Goal: Transaction & Acquisition: Obtain resource

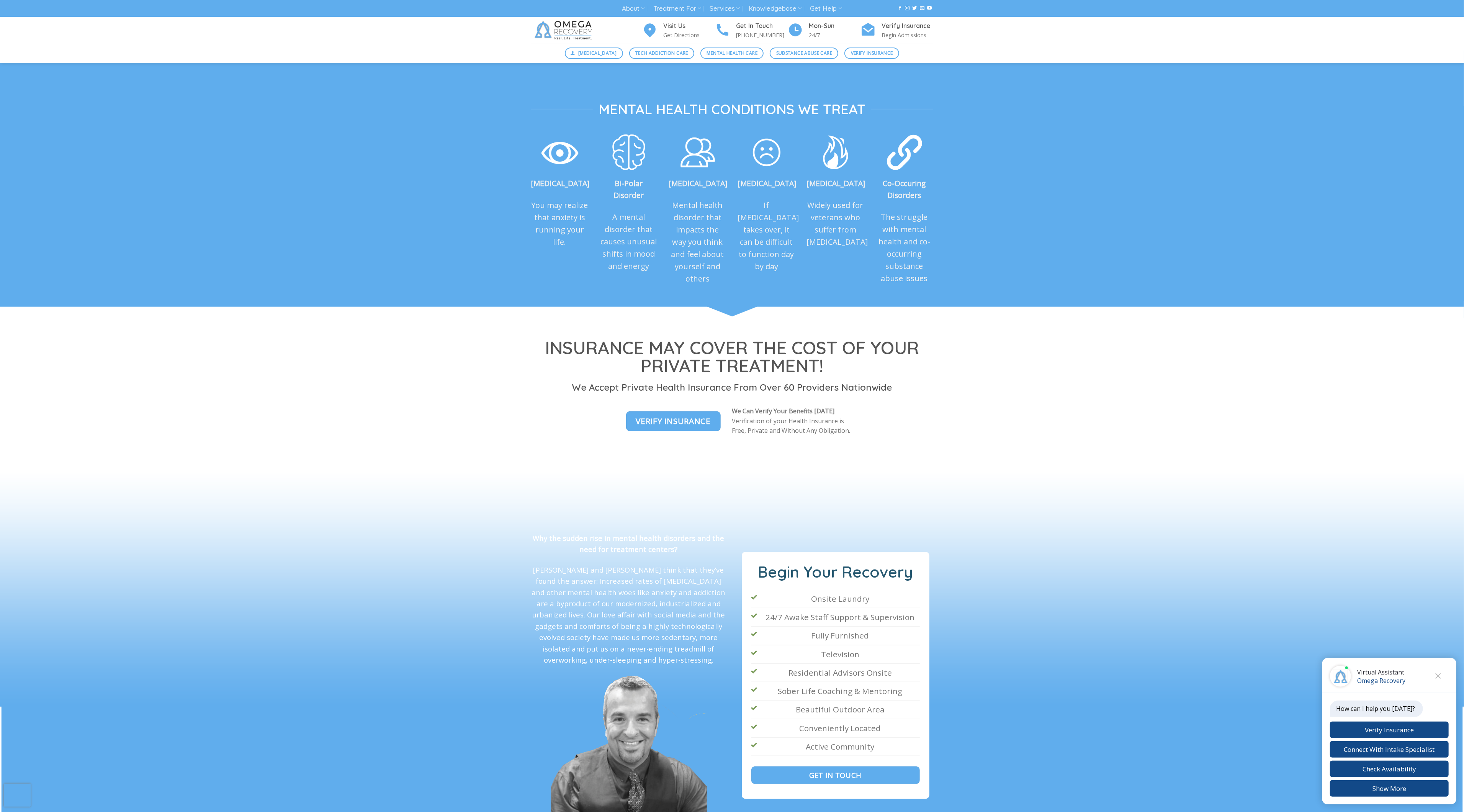
scroll to position [756, 0]
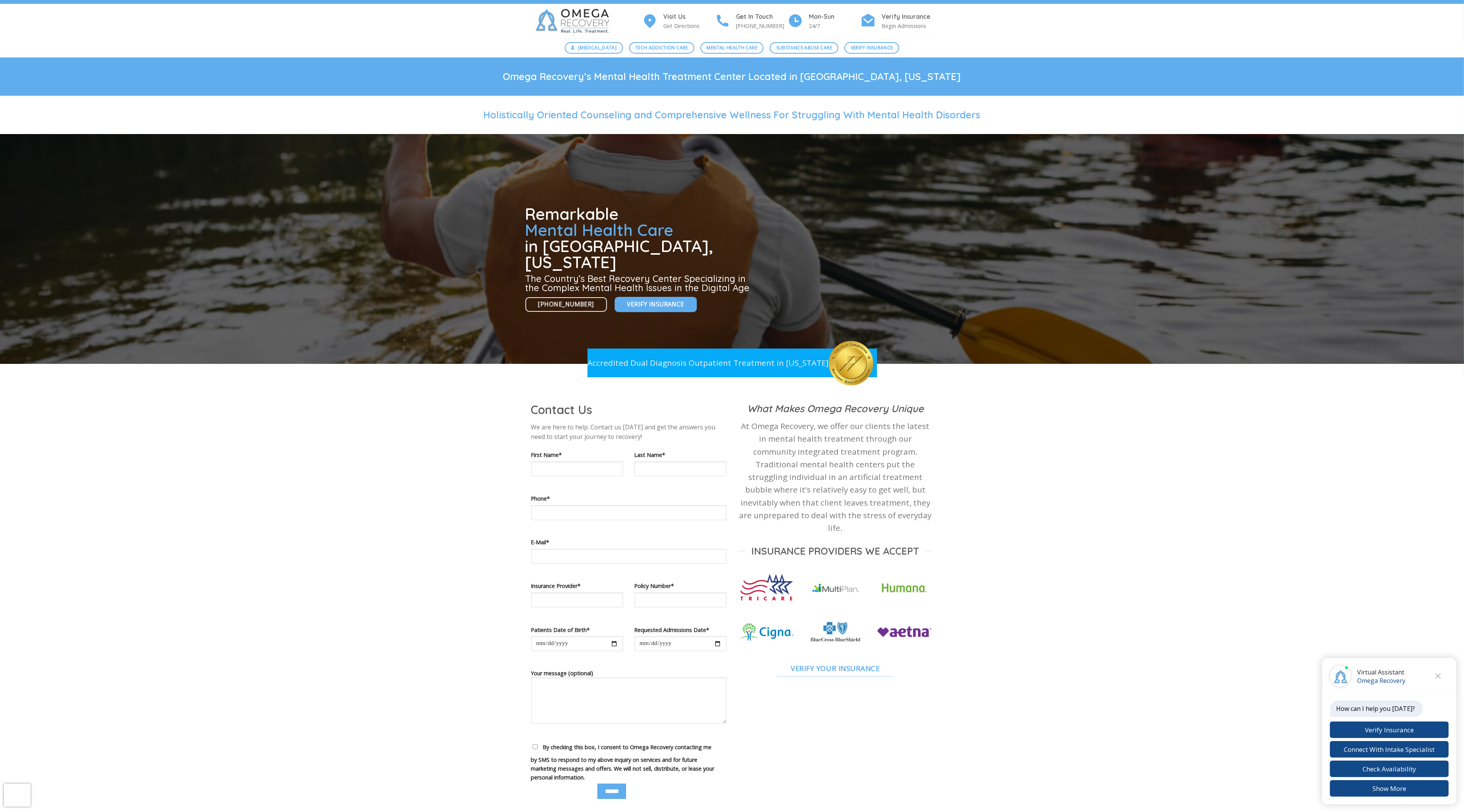
scroll to position [0, 0]
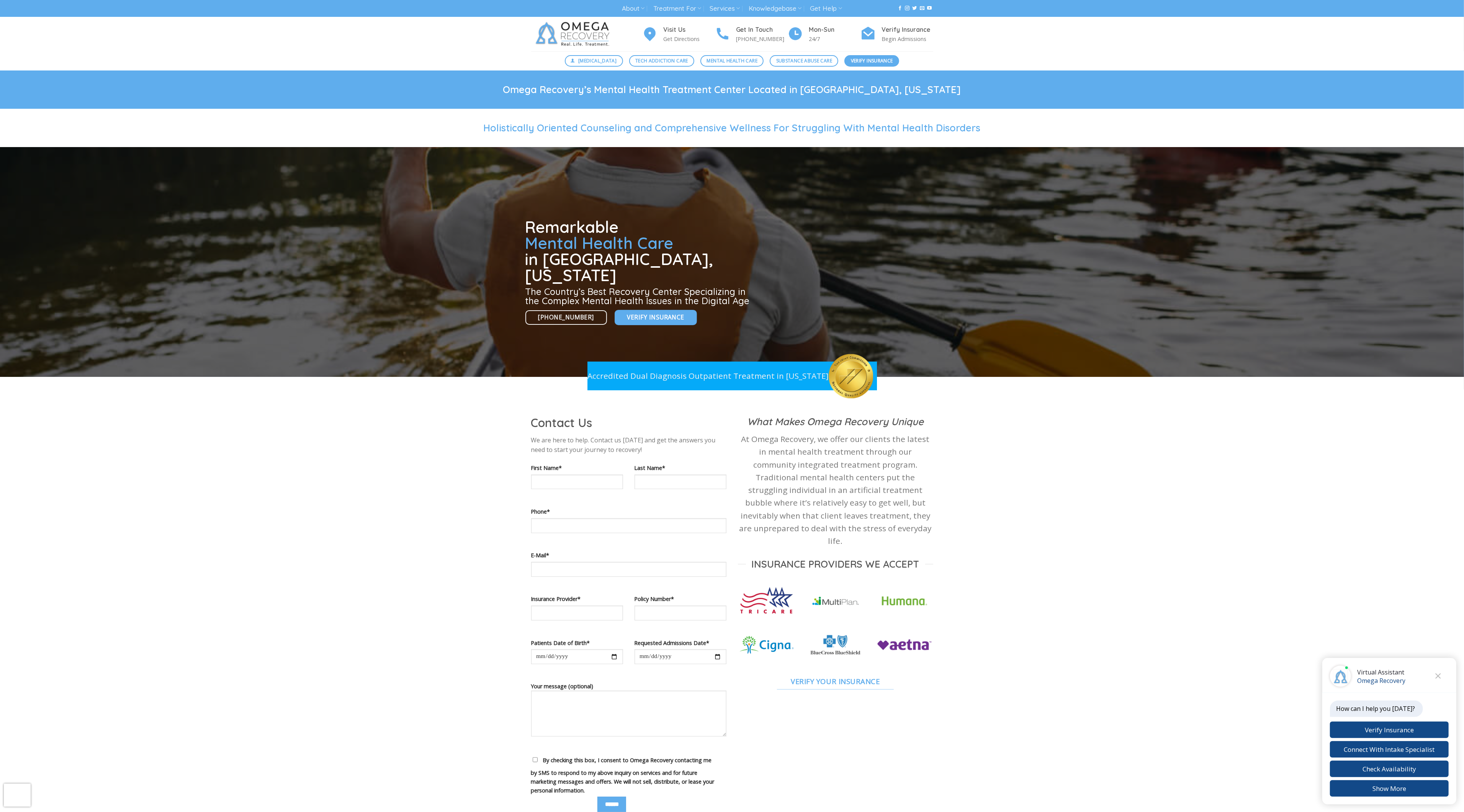
click at [866, 56] on link "Verify Insurance" at bounding box center [871, 61] width 54 height 11
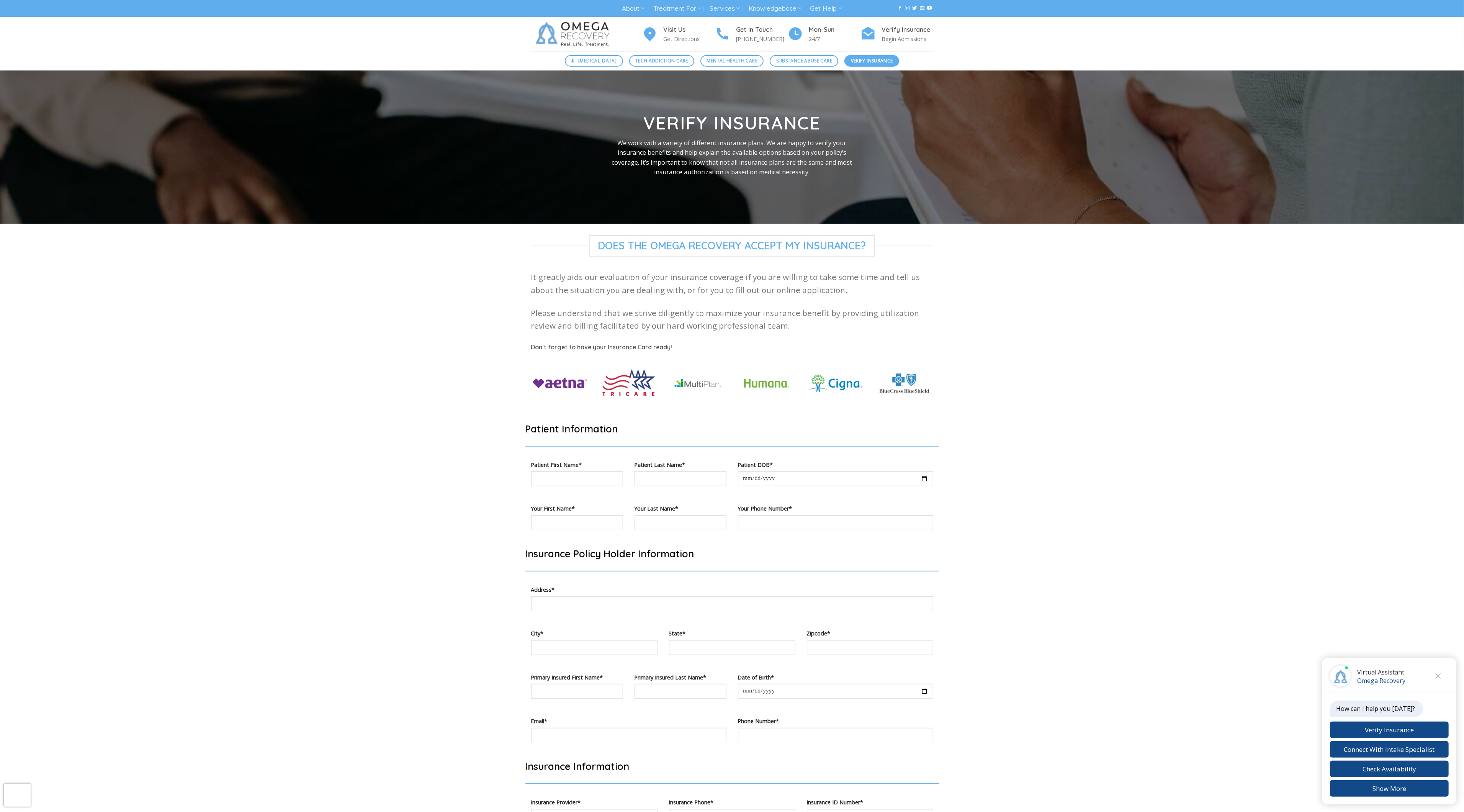
click at [866, 56] on link "Verify Insurance" at bounding box center [871, 61] width 54 height 11
click at [732, 246] on span "Does The Omega Recovery Accept My Insurance?" at bounding box center [732, 246] width 286 height 22
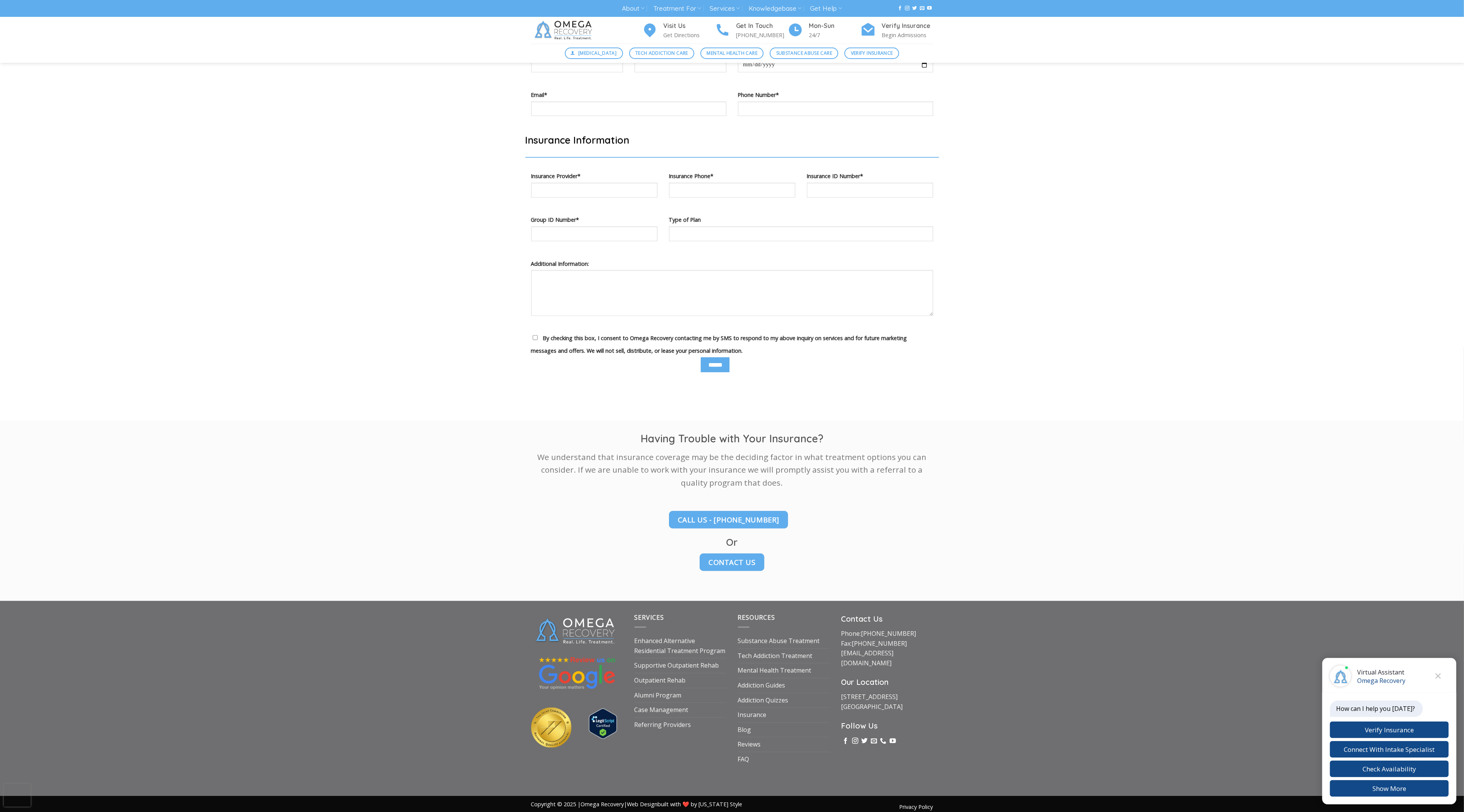
scroll to position [636, 0]
